Goal: Task Accomplishment & Management: Use online tool/utility

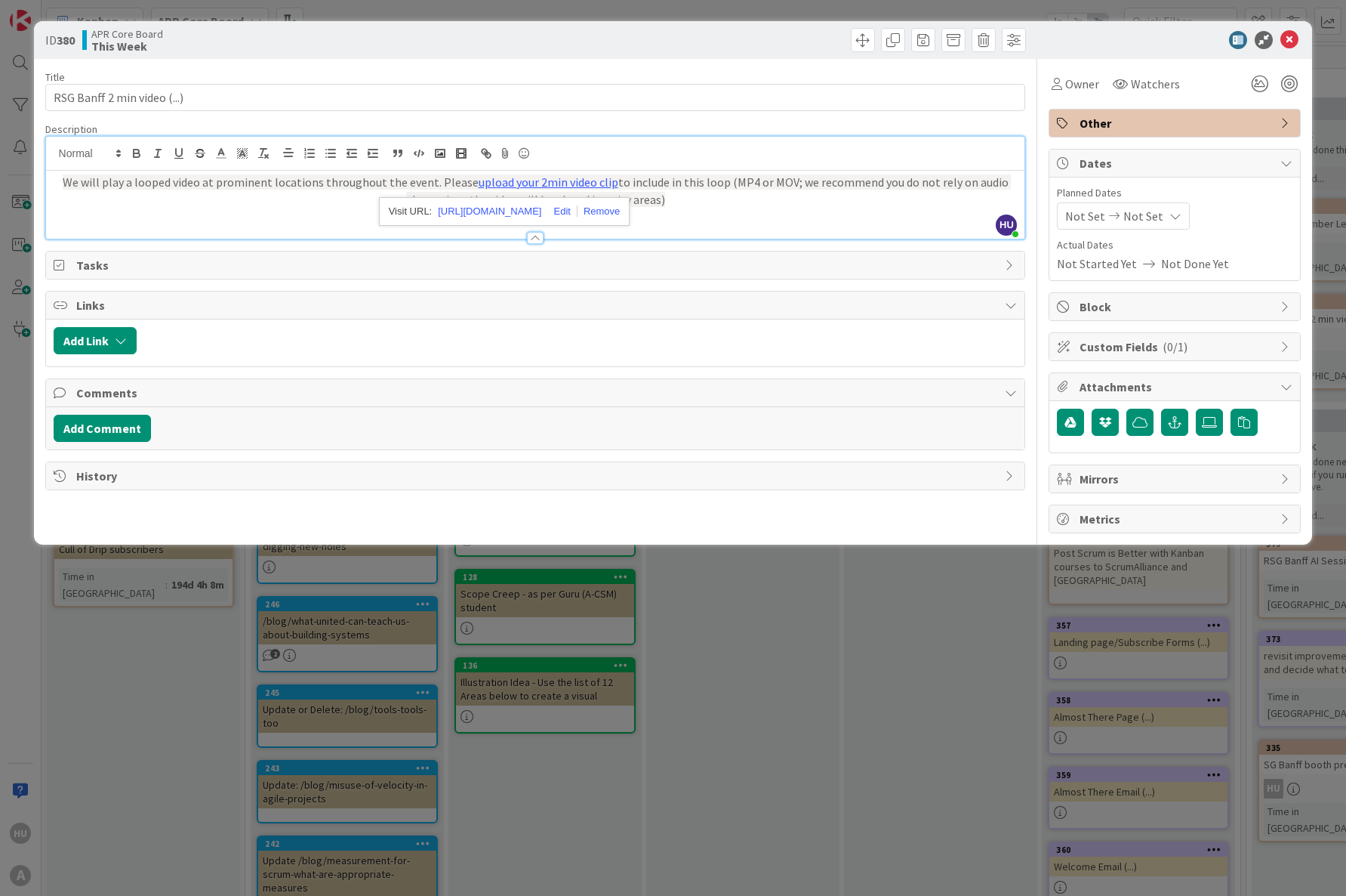
scroll to position [0, 741]
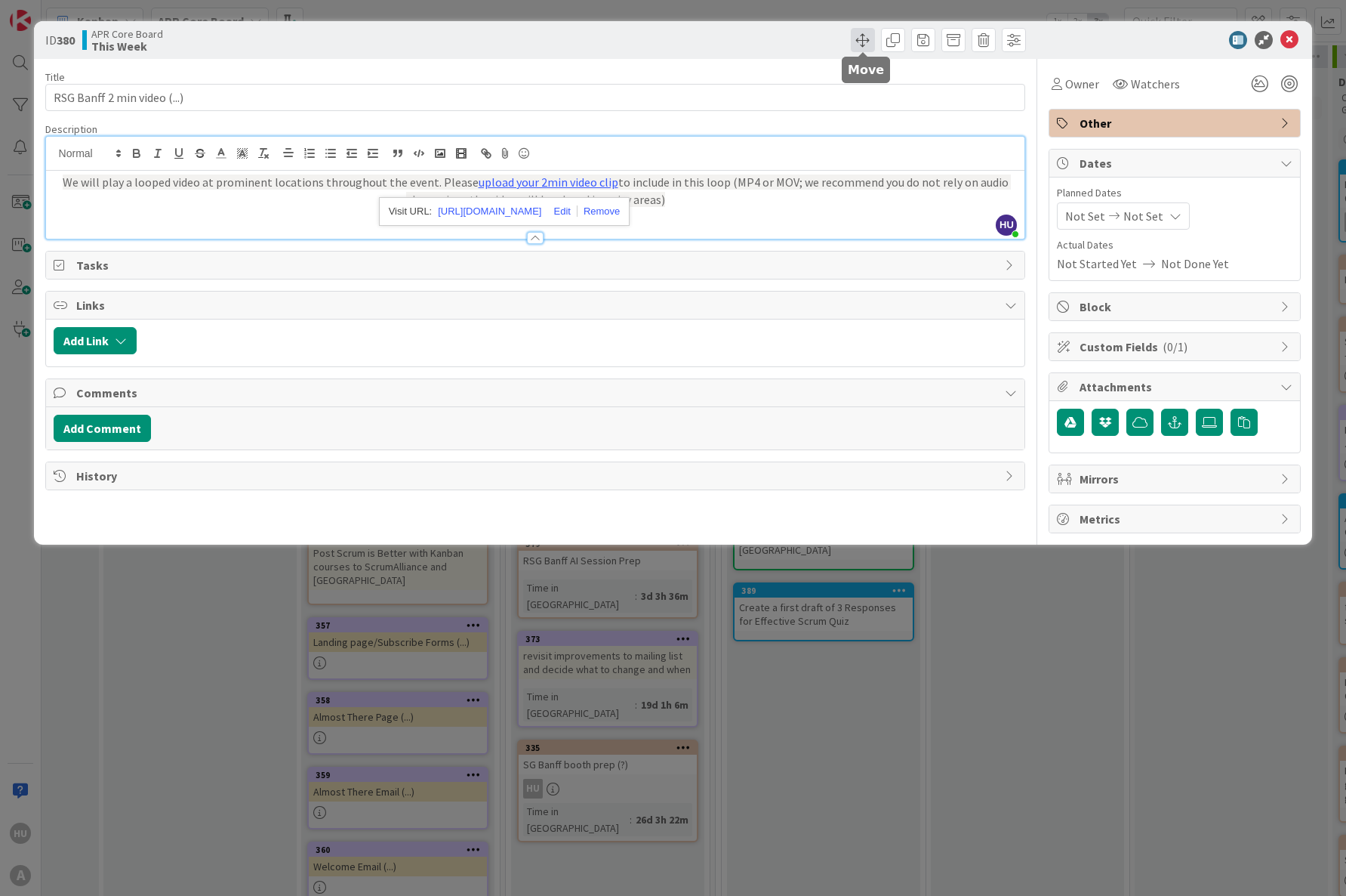
click at [863, 41] on span at bounding box center [863, 39] width 24 height 24
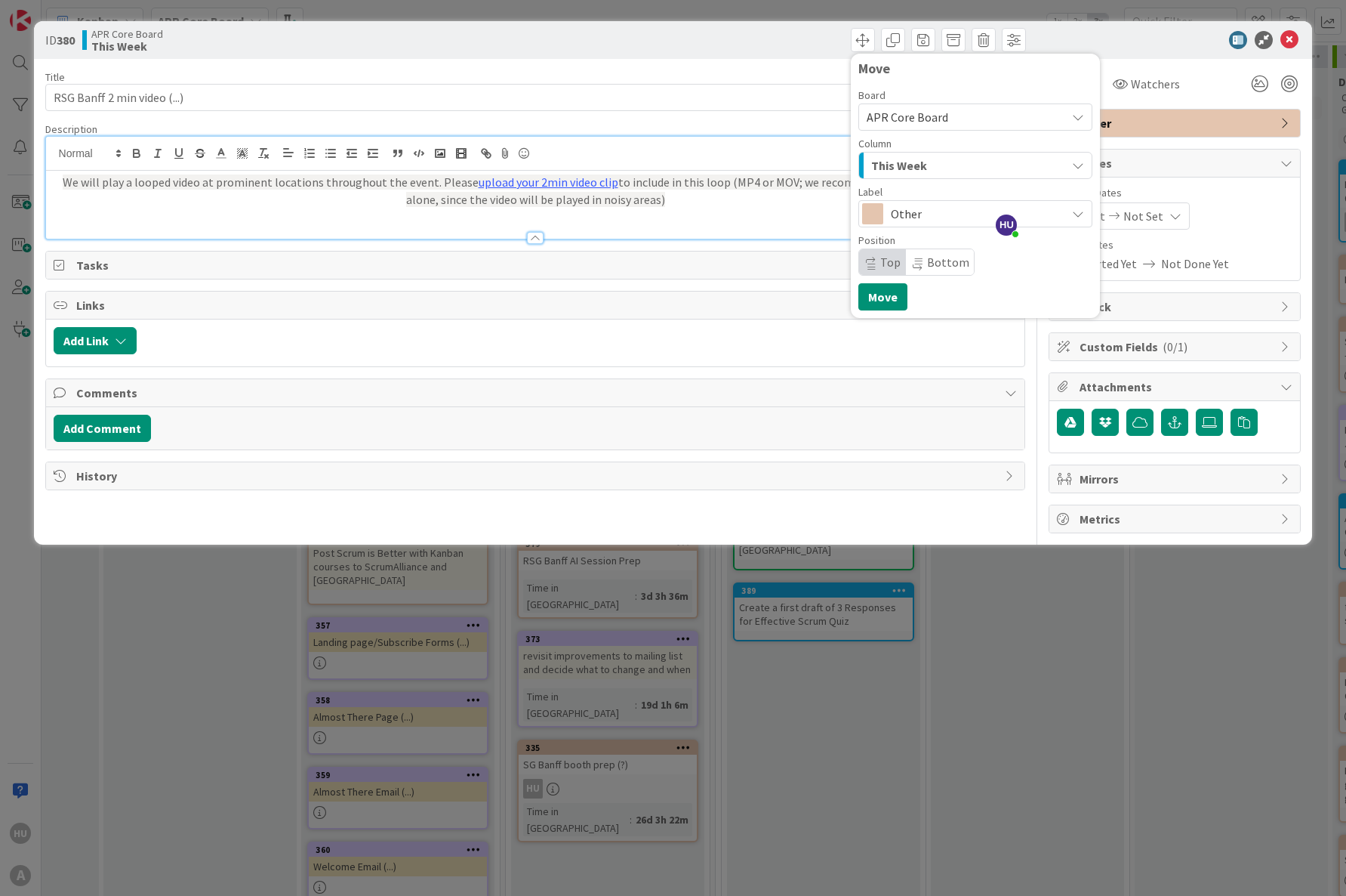
click at [780, 210] on div "We will play a looped video at prominent locations throughout the event. Please…" at bounding box center [535, 205] width 979 height 68
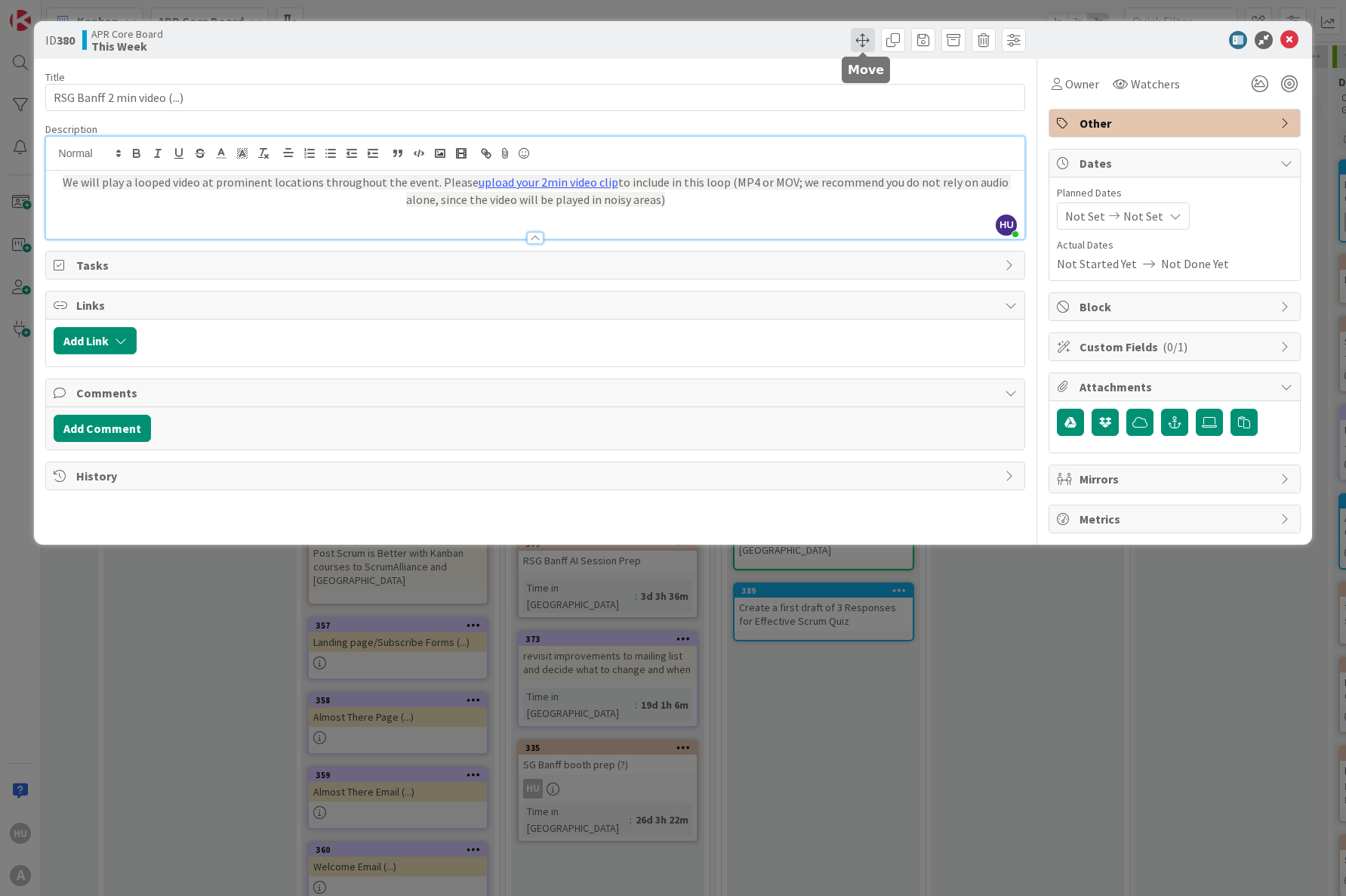
click at [863, 37] on span at bounding box center [863, 39] width 24 height 24
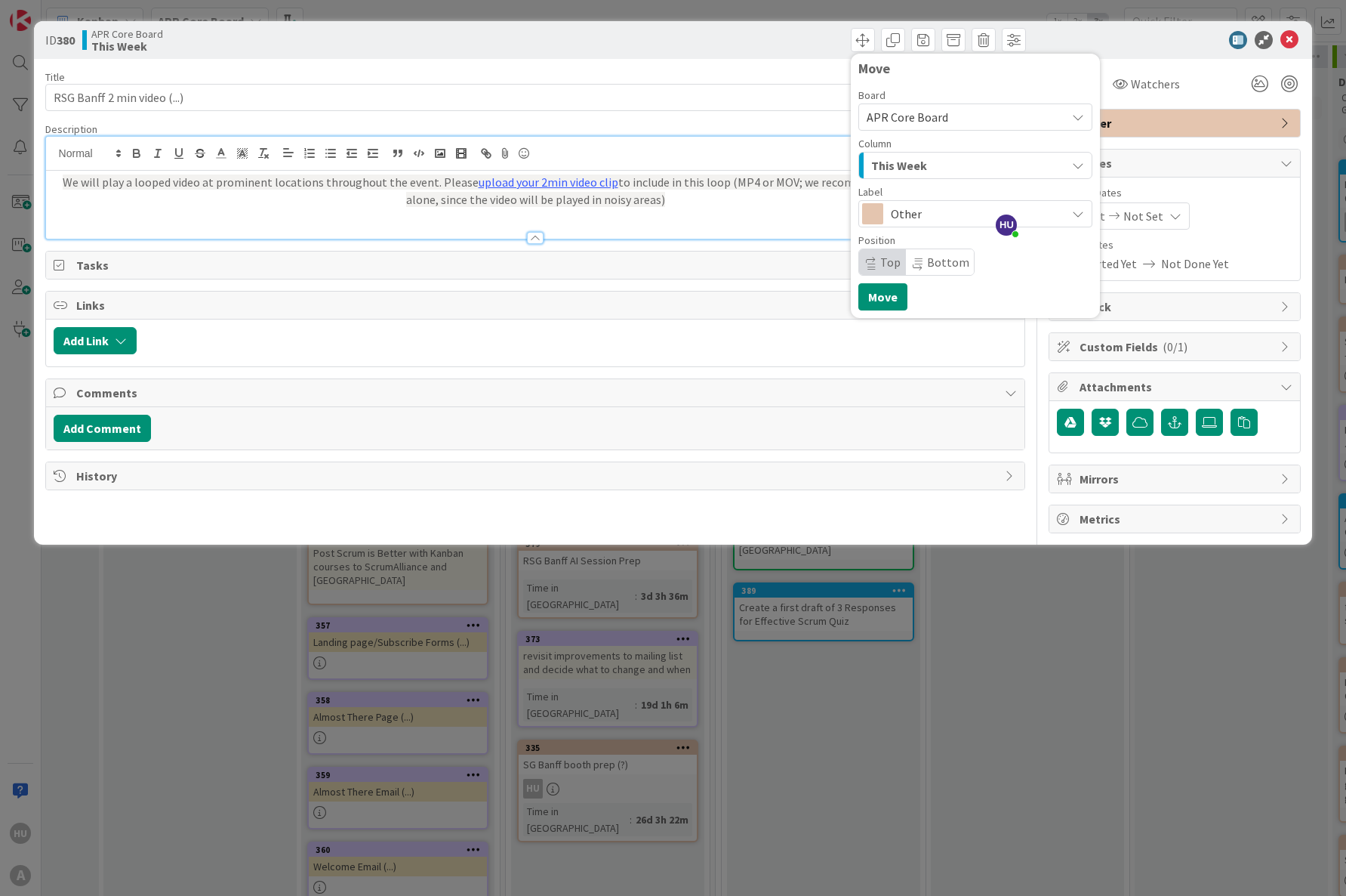
click at [890, 167] on span "This Week" at bounding box center [899, 166] width 55 height 20
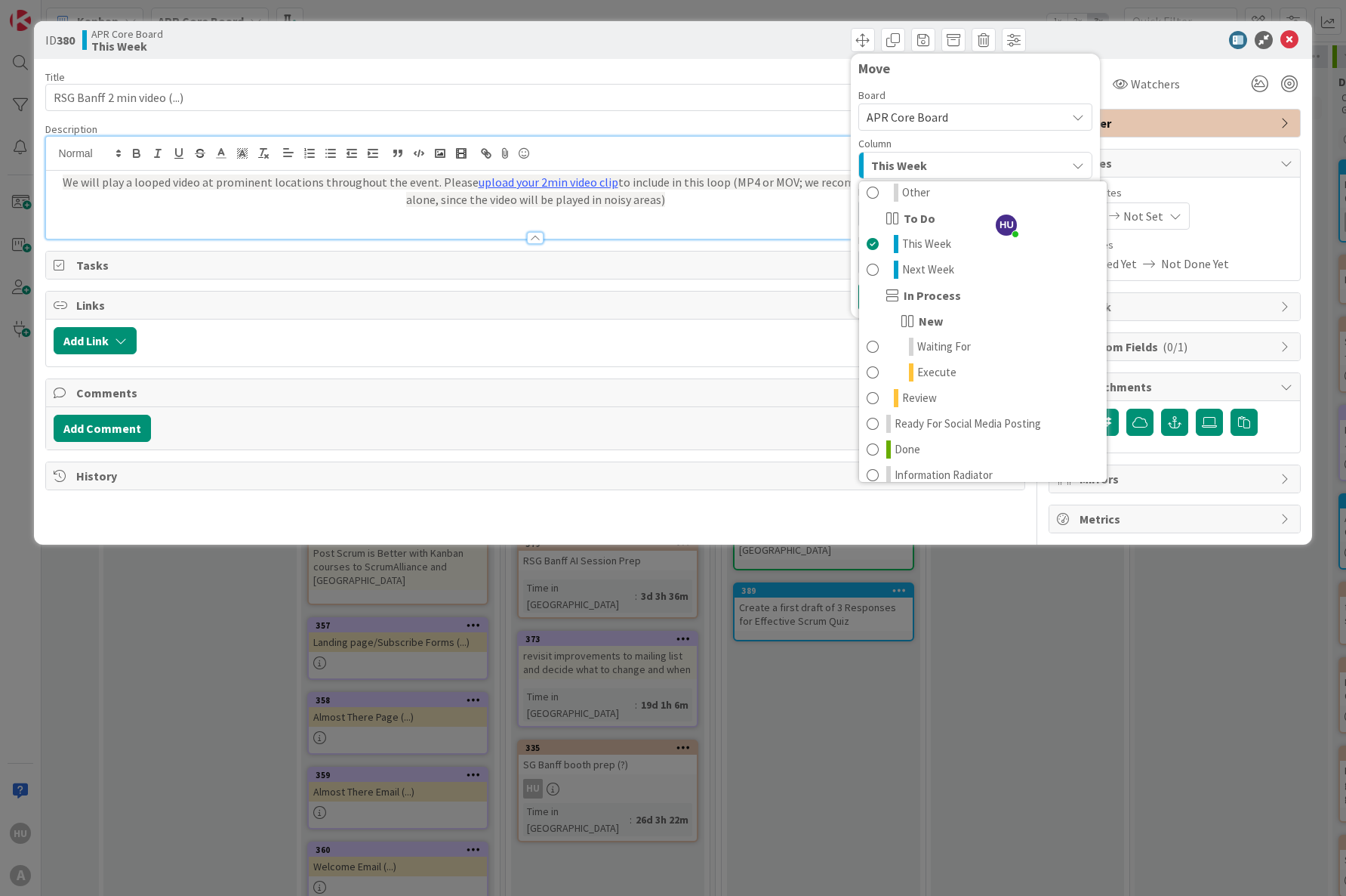
scroll to position [174, 0]
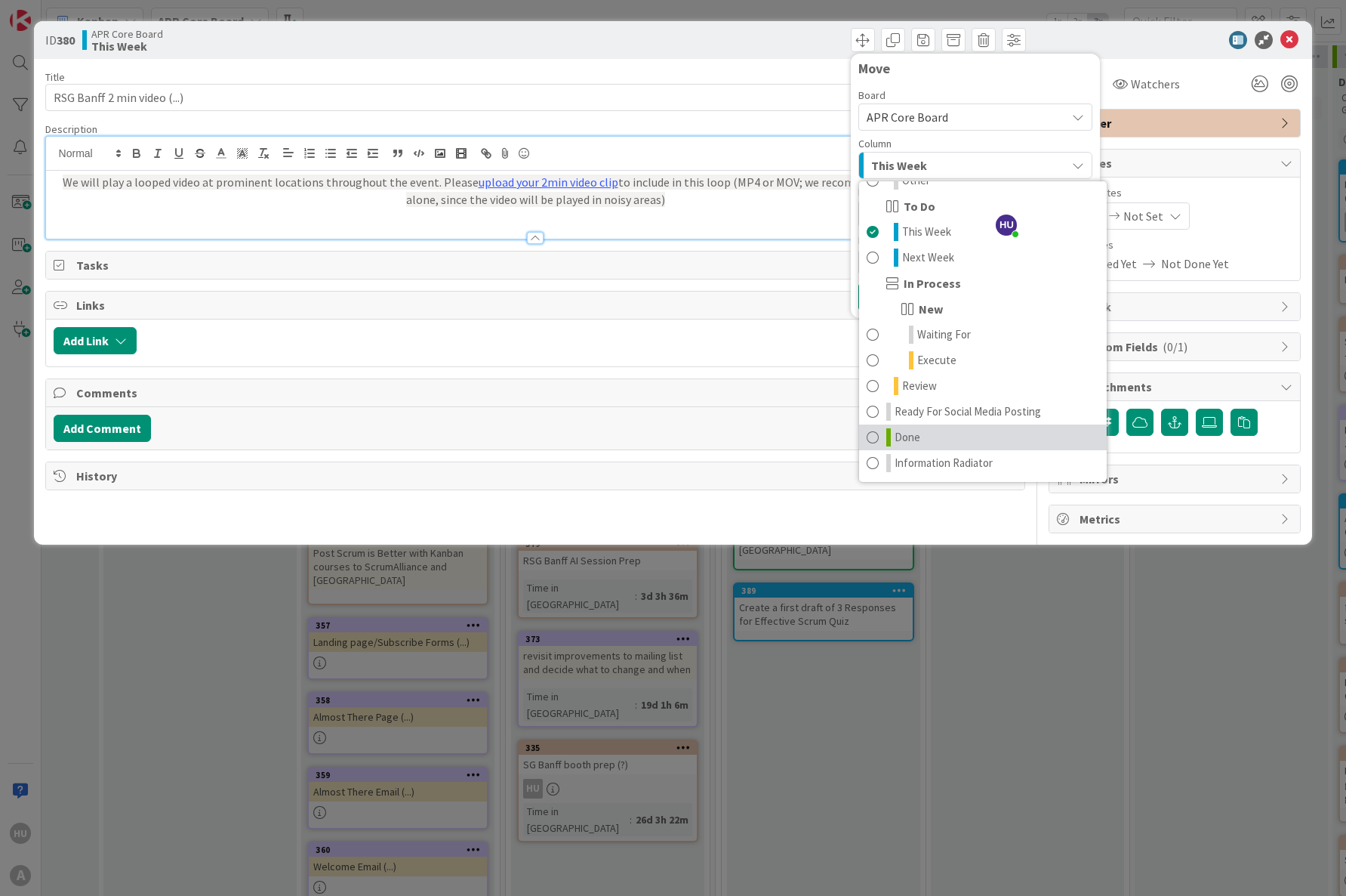
click at [897, 442] on span "Done" at bounding box center [907, 437] width 26 height 18
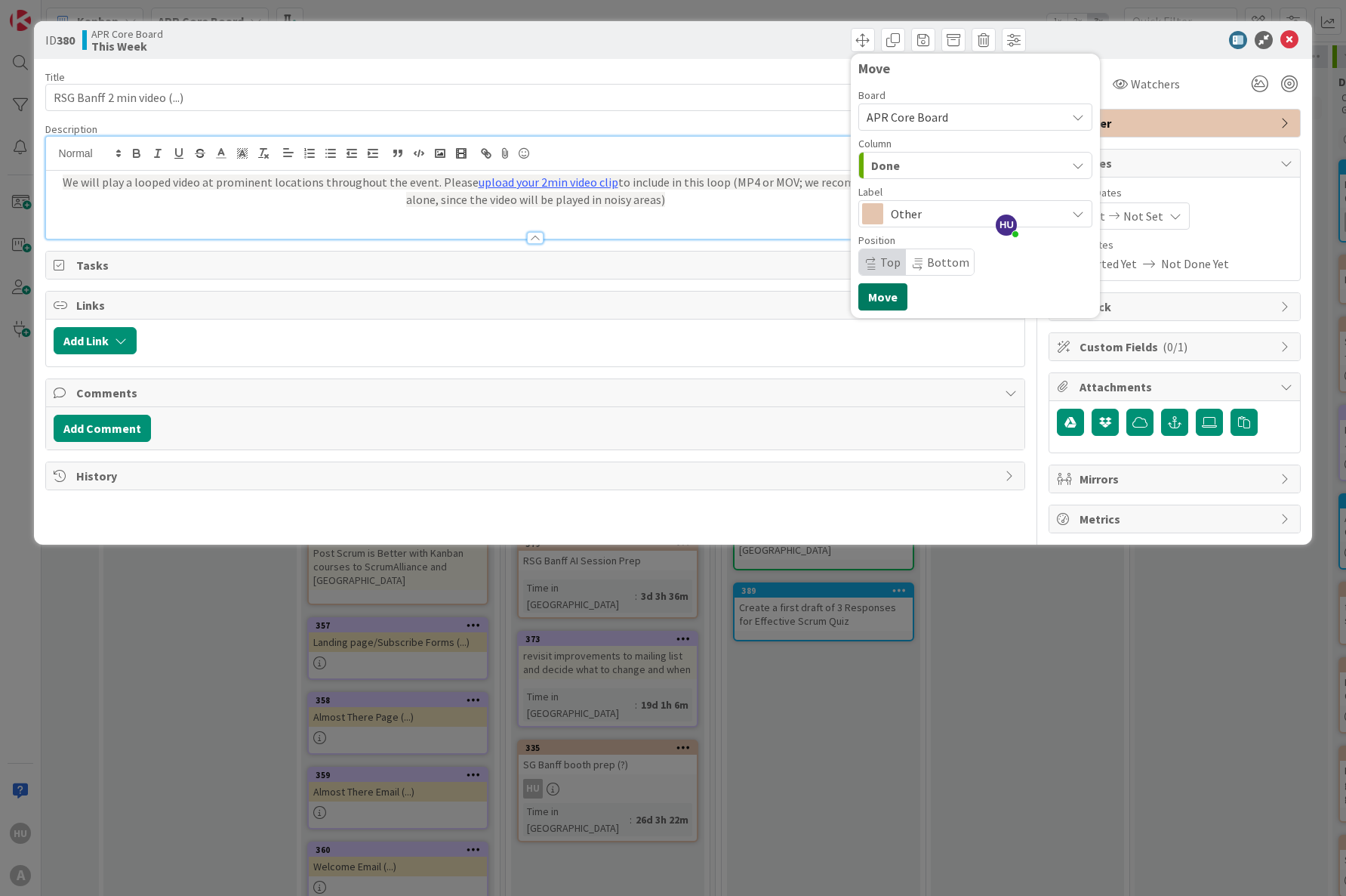
click at [886, 304] on button "Move" at bounding box center [882, 296] width 49 height 27
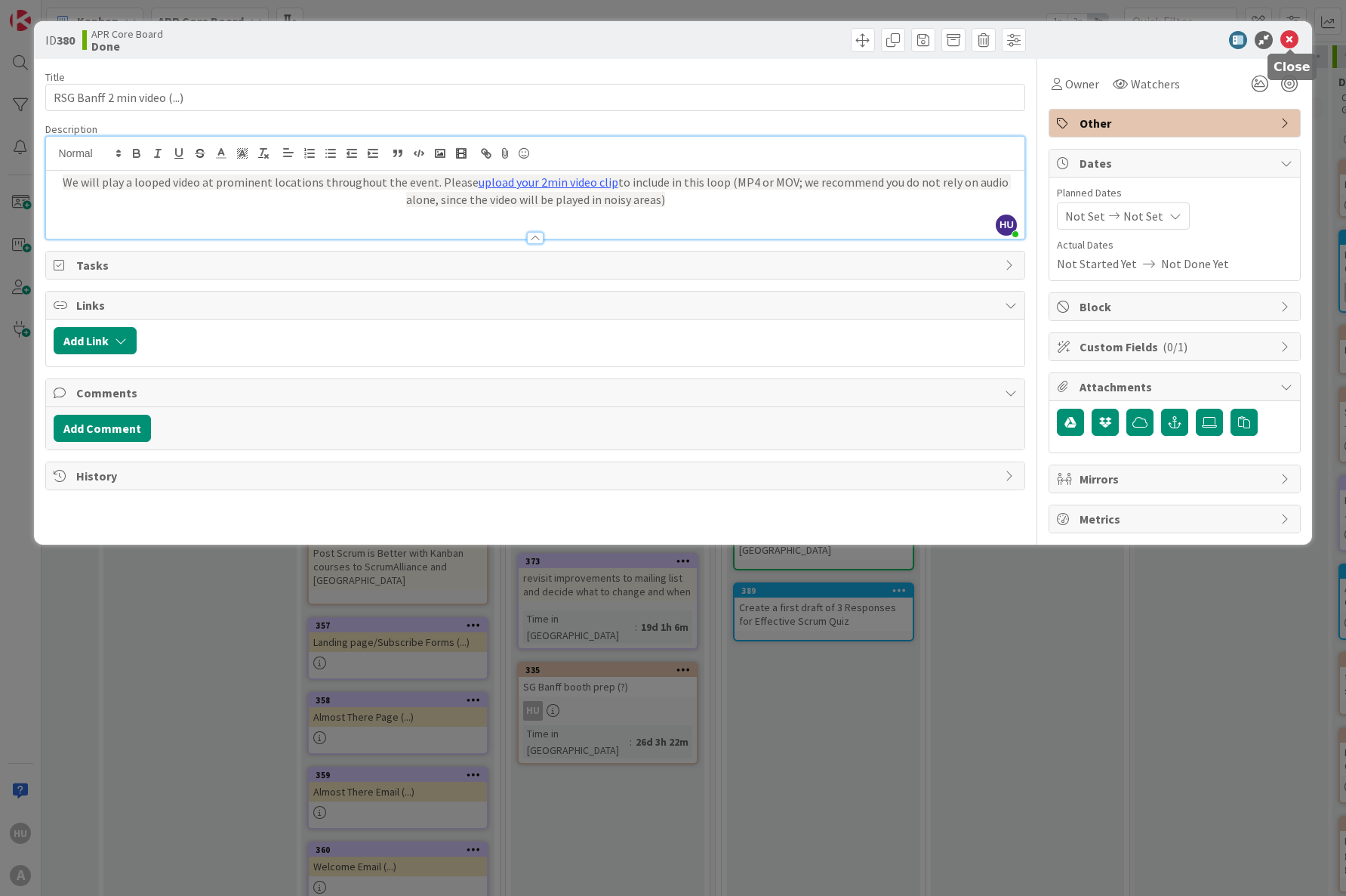
click at [1294, 43] on icon at bounding box center [1290, 40] width 18 height 18
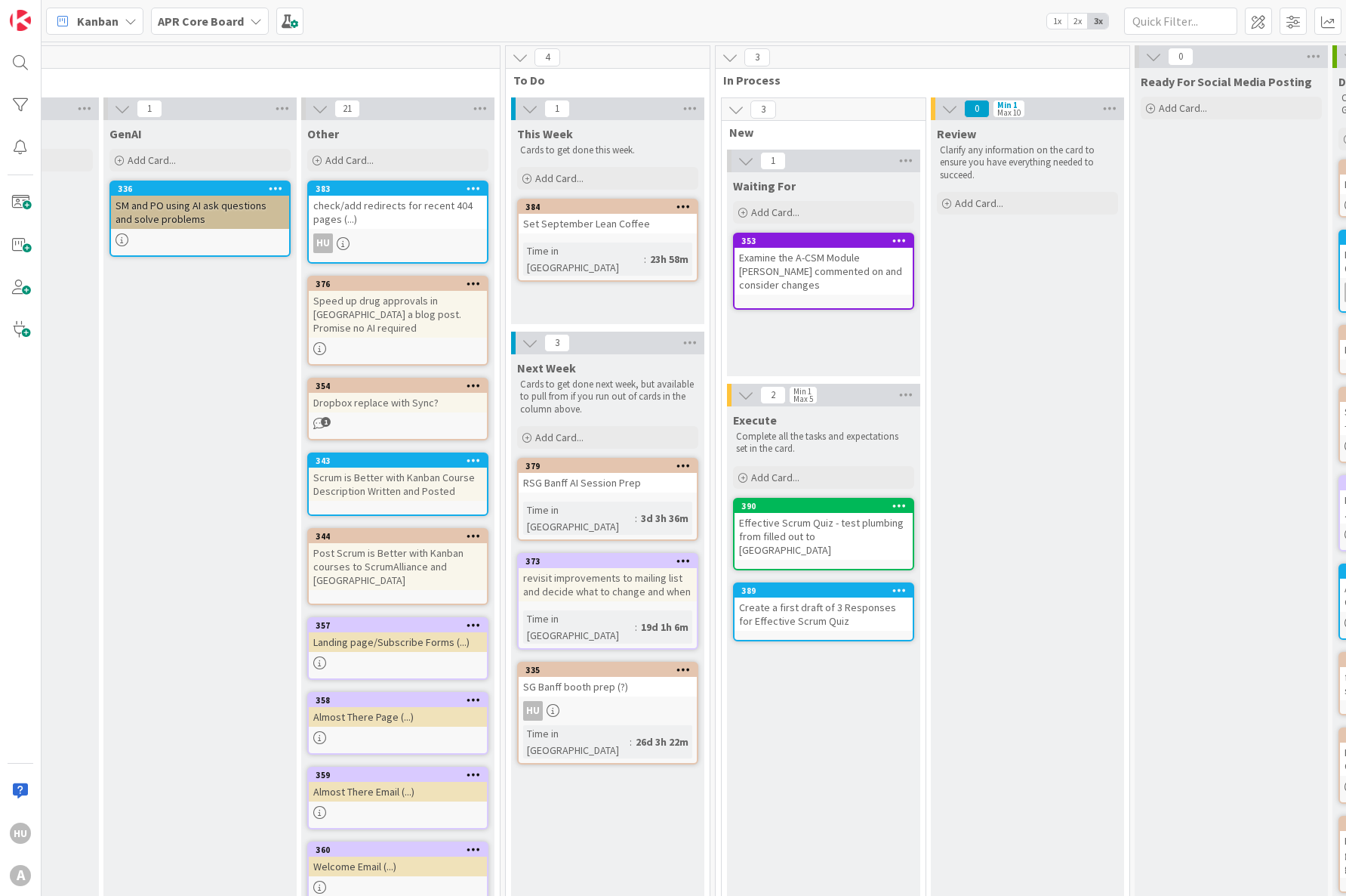
click at [617, 701] on div "HU" at bounding box center [608, 711] width 178 height 20
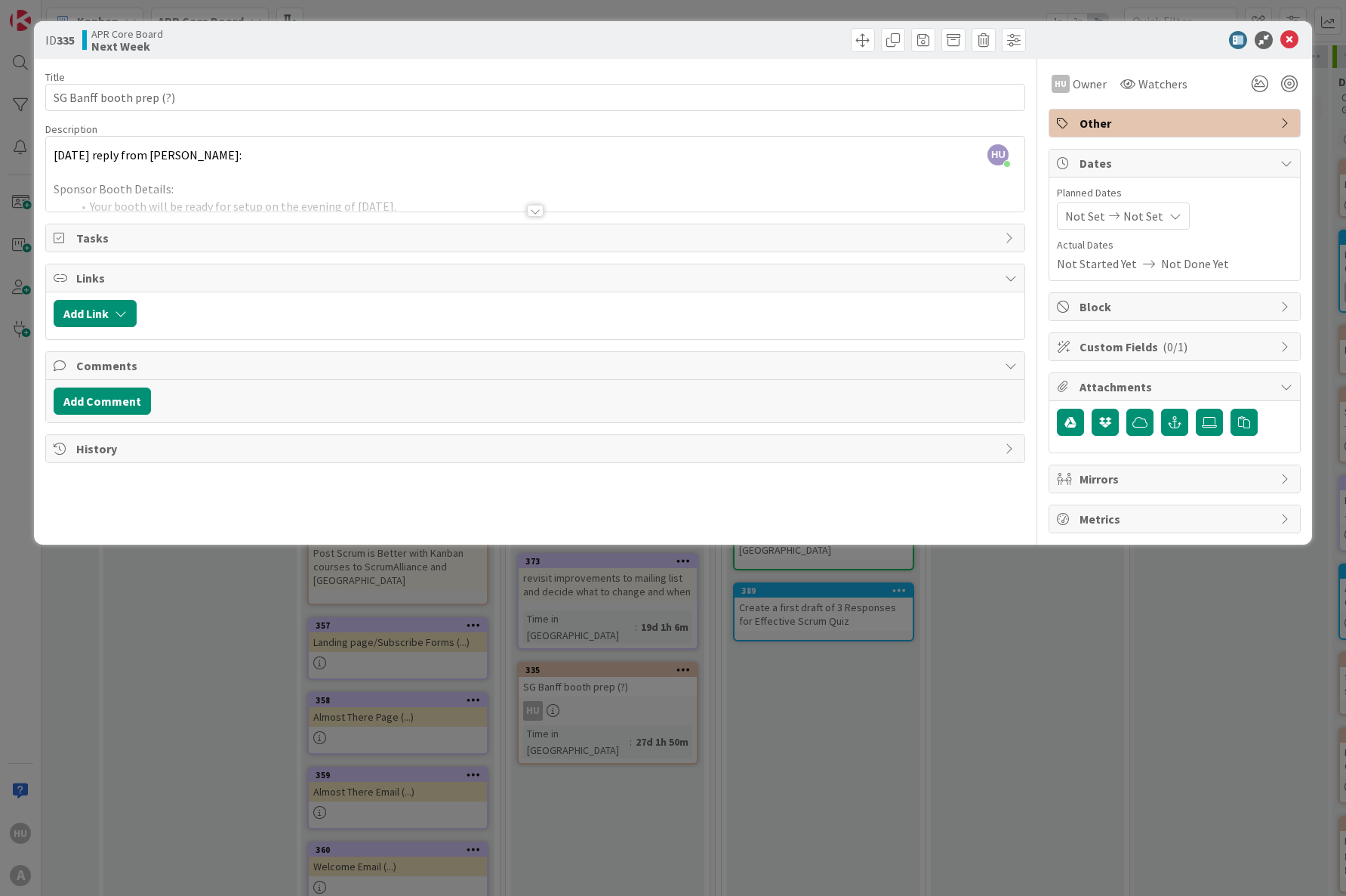
click at [535, 210] on div at bounding box center [535, 210] width 17 height 12
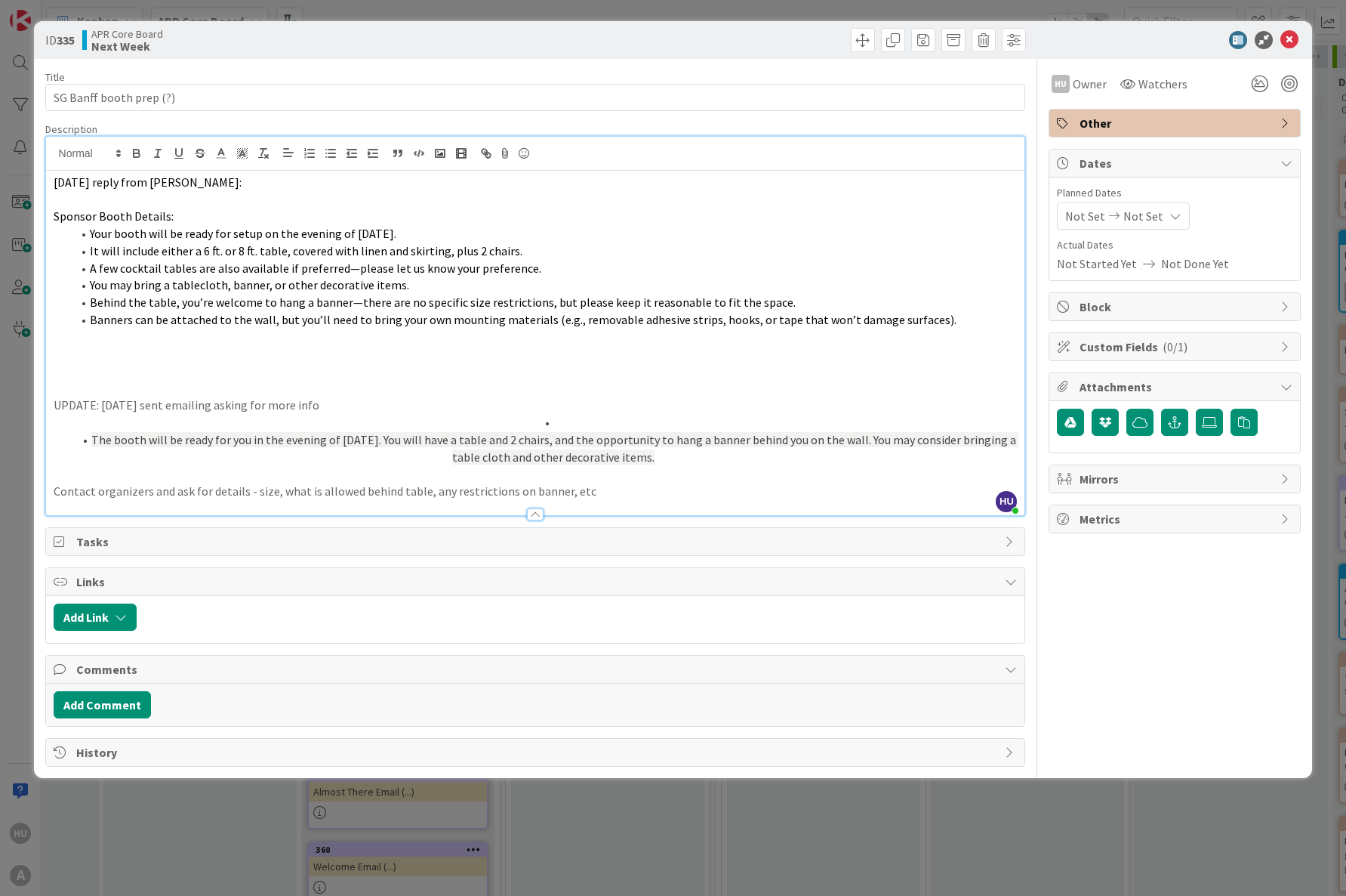
click at [206, 246] on span "It will include either a 6 ft. or 8 ft. table, covered with linen and skirting,…" at bounding box center [305, 251] width 432 height 15
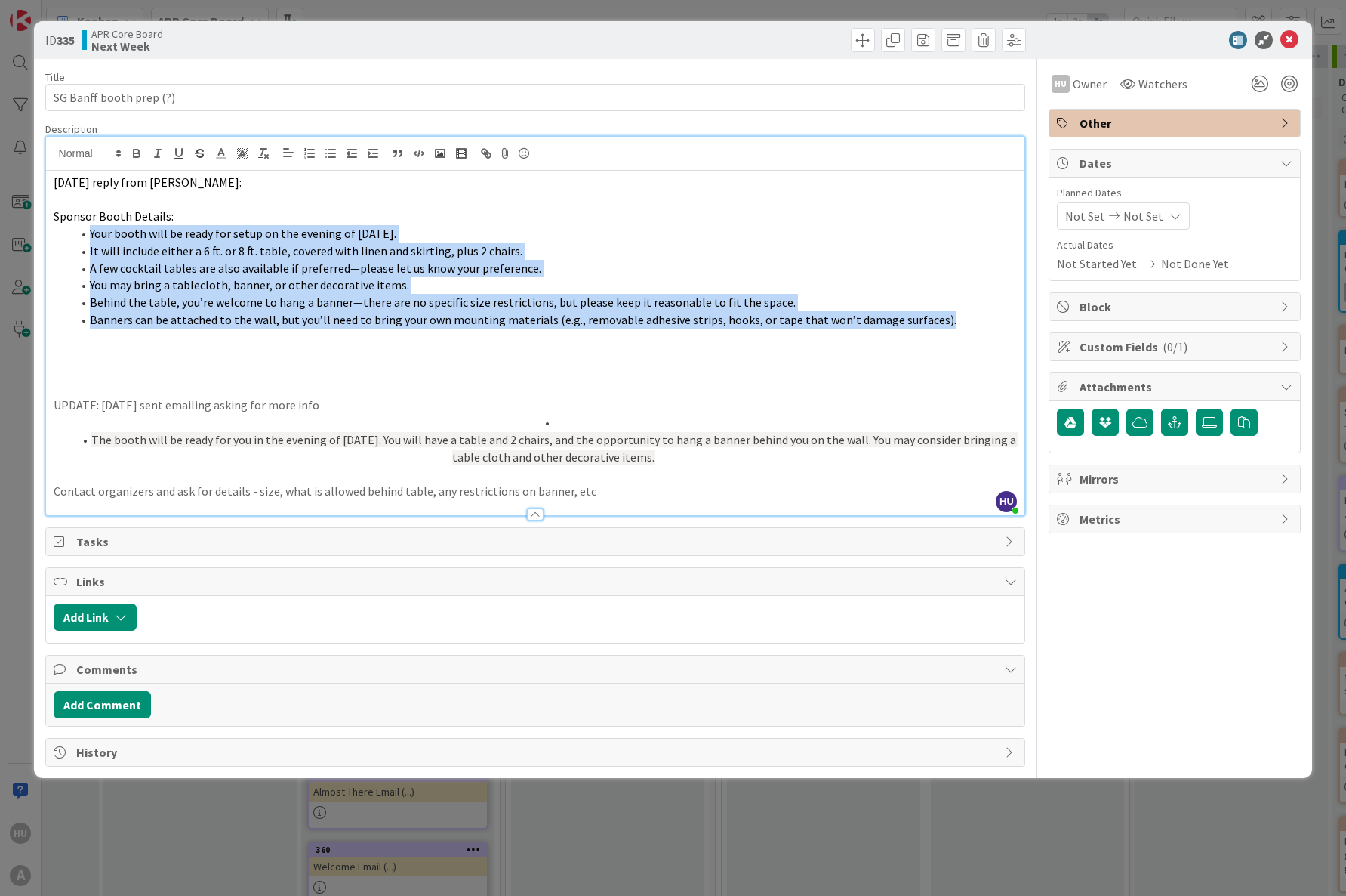
drag, startPoint x: 89, startPoint y: 235, endPoint x: 950, endPoint y: 317, distance: 864.9
click at [950, 317] on ol "Your booth will be ready for setup on the evening of [DATE]. It will include ei…" at bounding box center [535, 276] width 964 height 103
copy ol "Your booth will be ready for setup on the evening of [DATE]. It will include ei…"
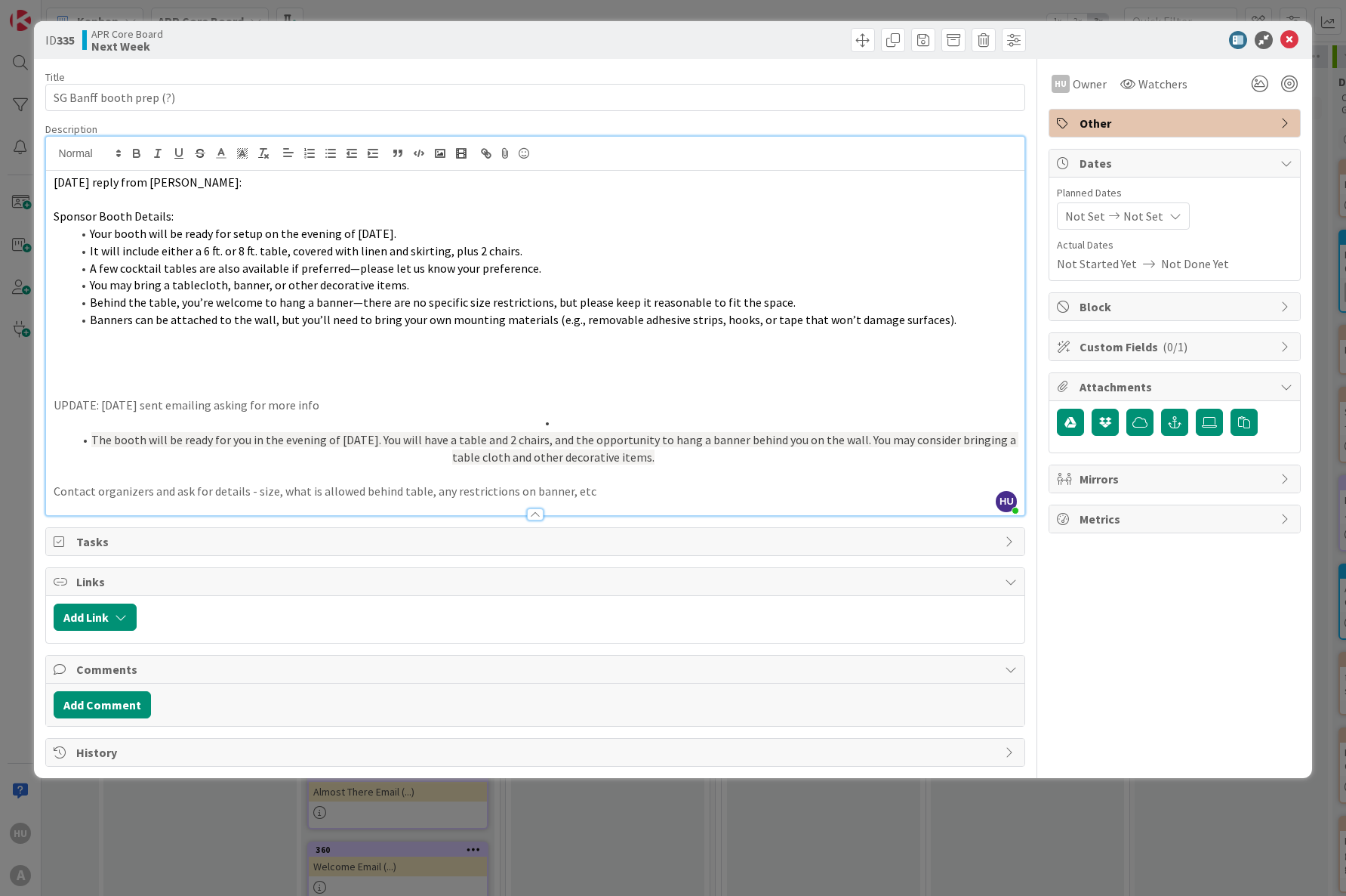
click at [345, 374] on p at bounding box center [535, 371] width 964 height 17
click at [1291, 38] on icon at bounding box center [1290, 40] width 18 height 18
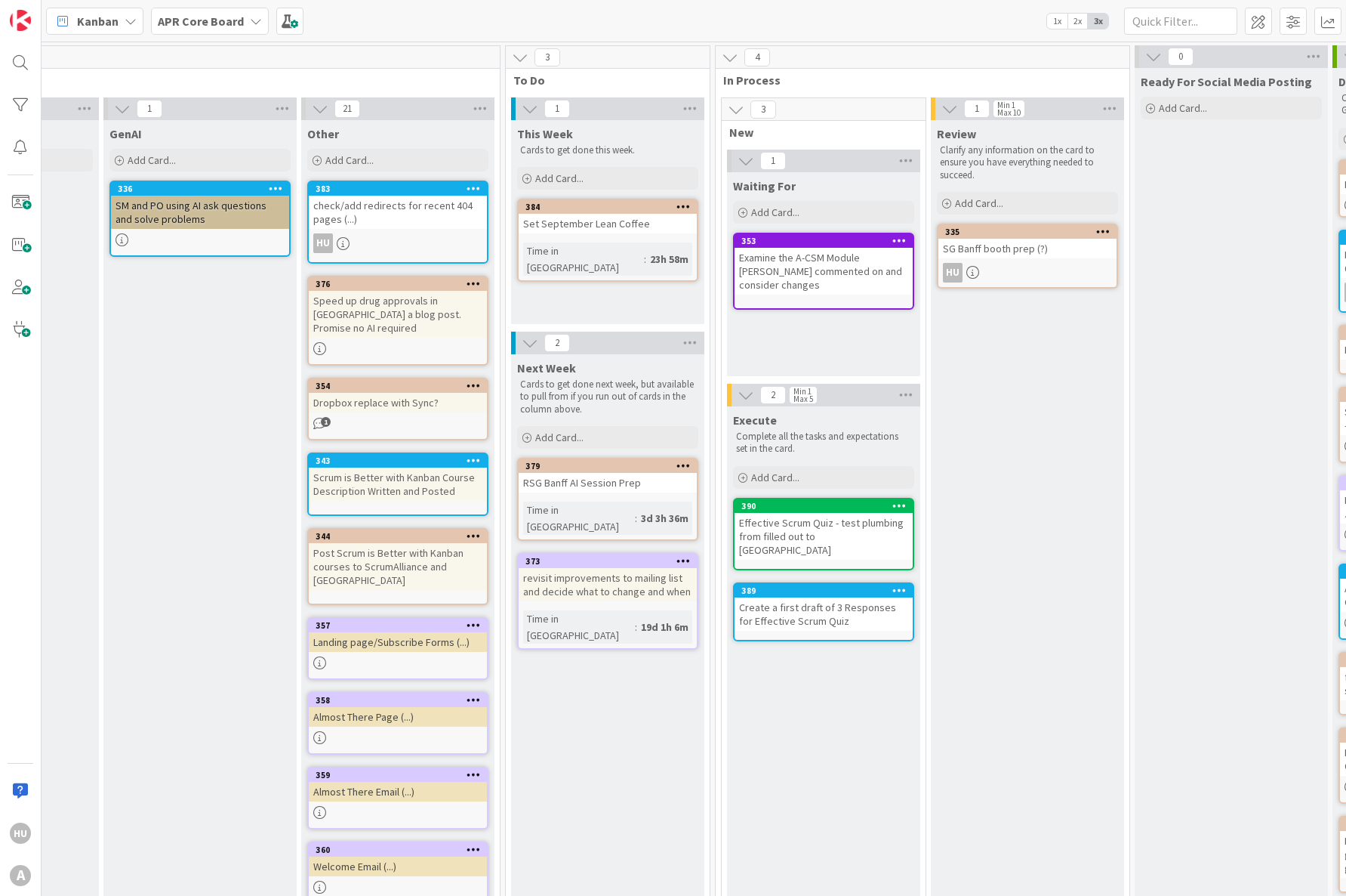
drag, startPoint x: 580, startPoint y: 656, endPoint x: 649, endPoint y: 889, distance: 243.0
